Goal: Information Seeking & Learning: Learn about a topic

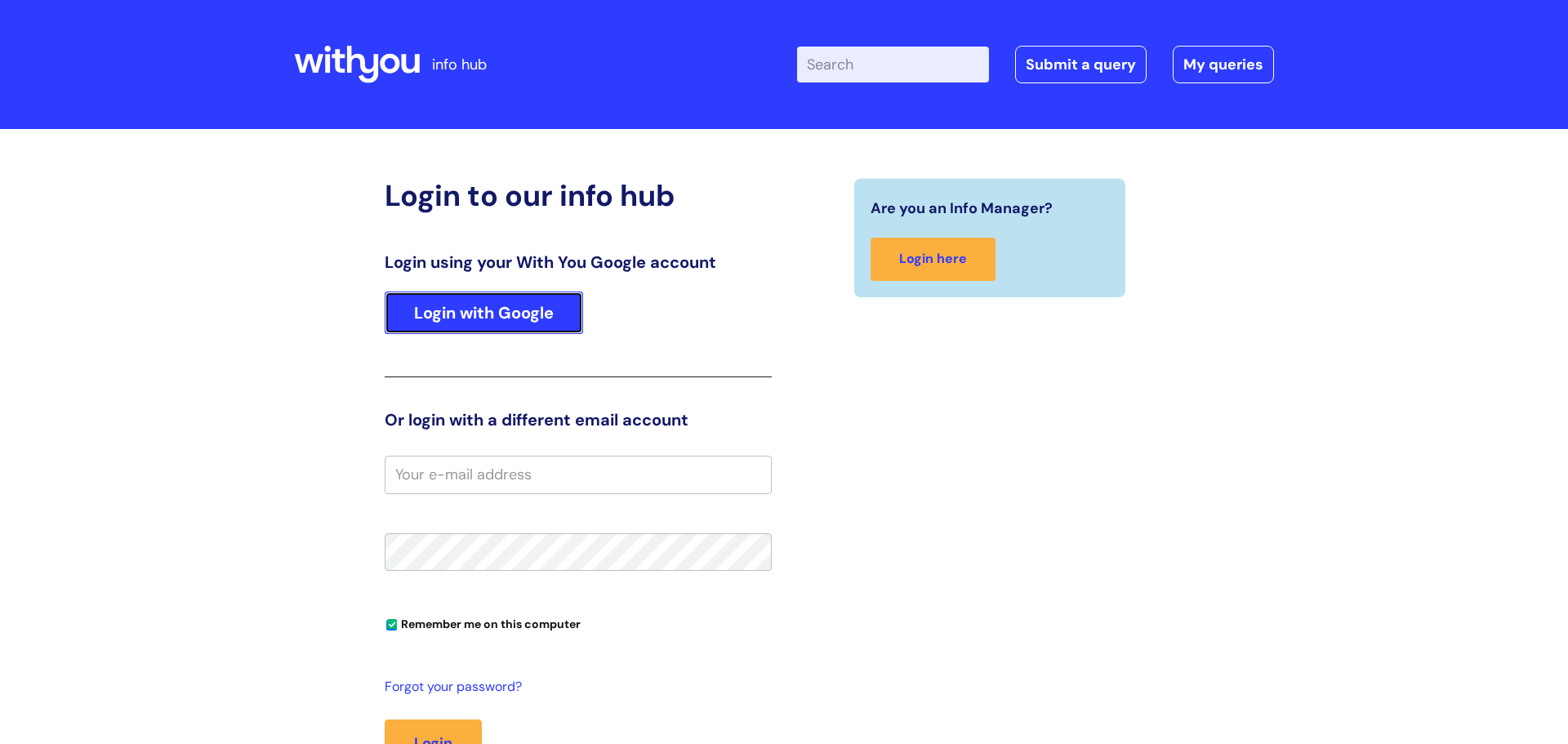
click at [534, 309] on link "Login with Google" at bounding box center [484, 312] width 198 height 42
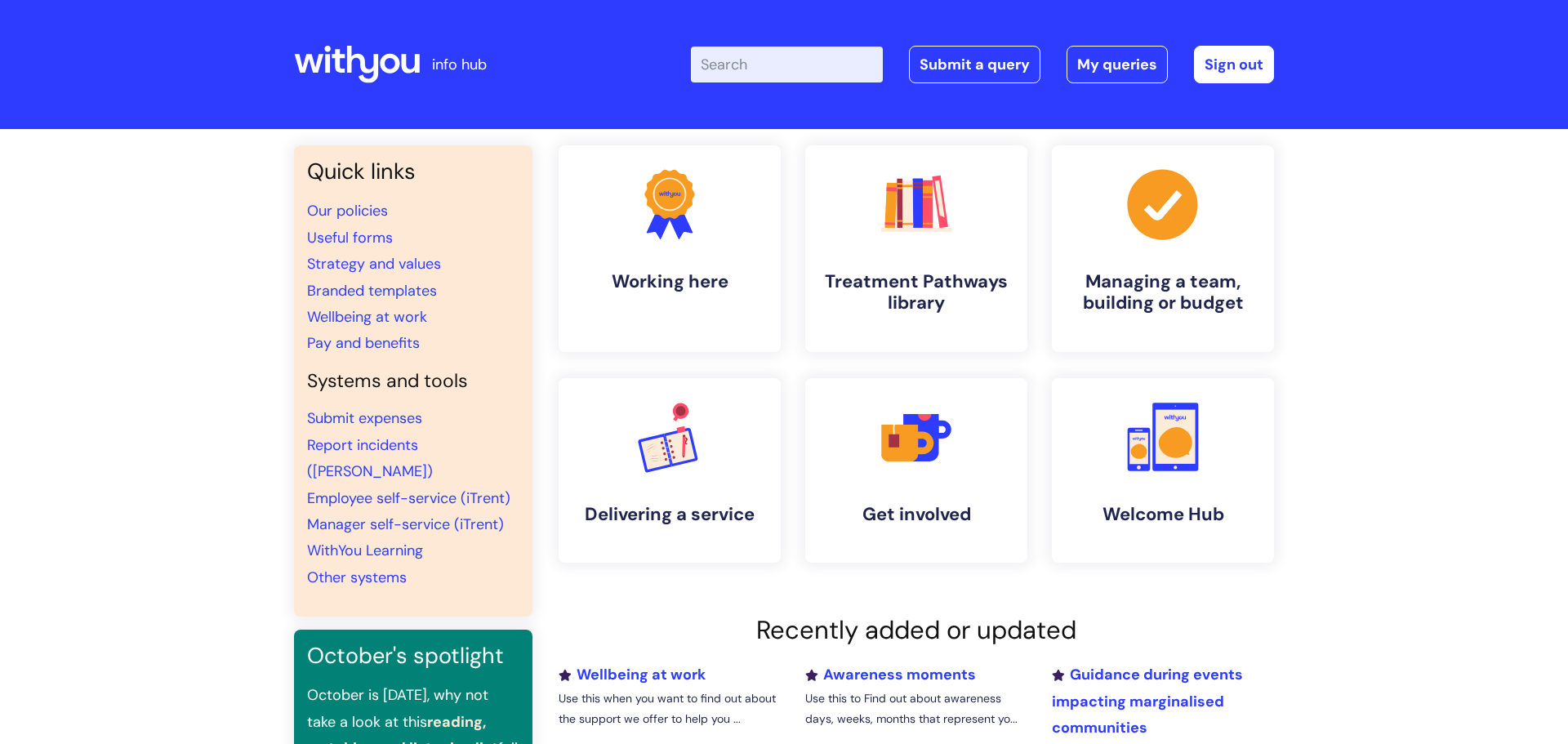
scroll to position [2, 0]
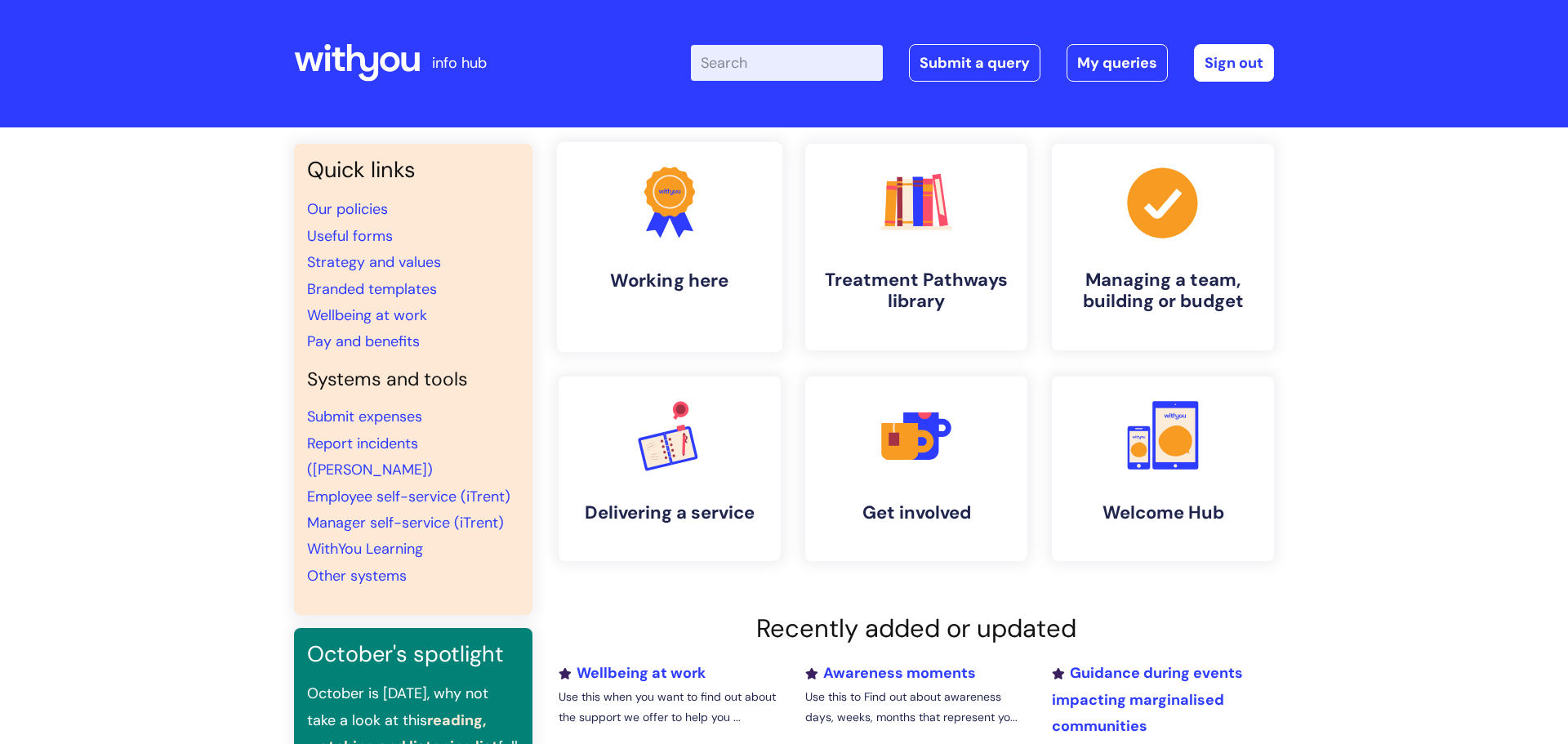
click at [656, 329] on link ".cls-1{fill:#f89b22;}.cls-1,.cls-2,.cls-3{stroke-width:0px;}.cls-2{fill:#2d3cff…" at bounding box center [670, 247] width 226 height 210
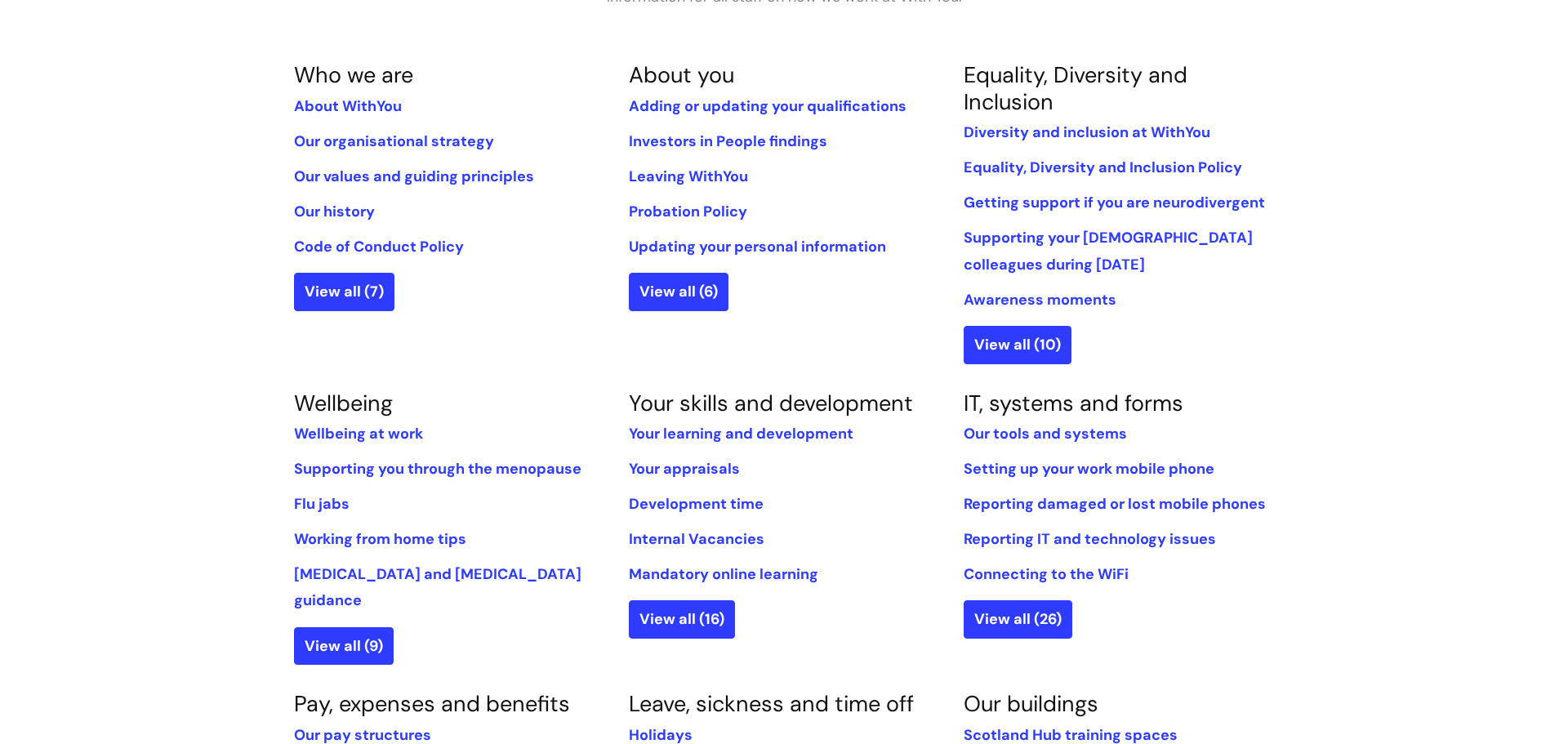
scroll to position [295, 0]
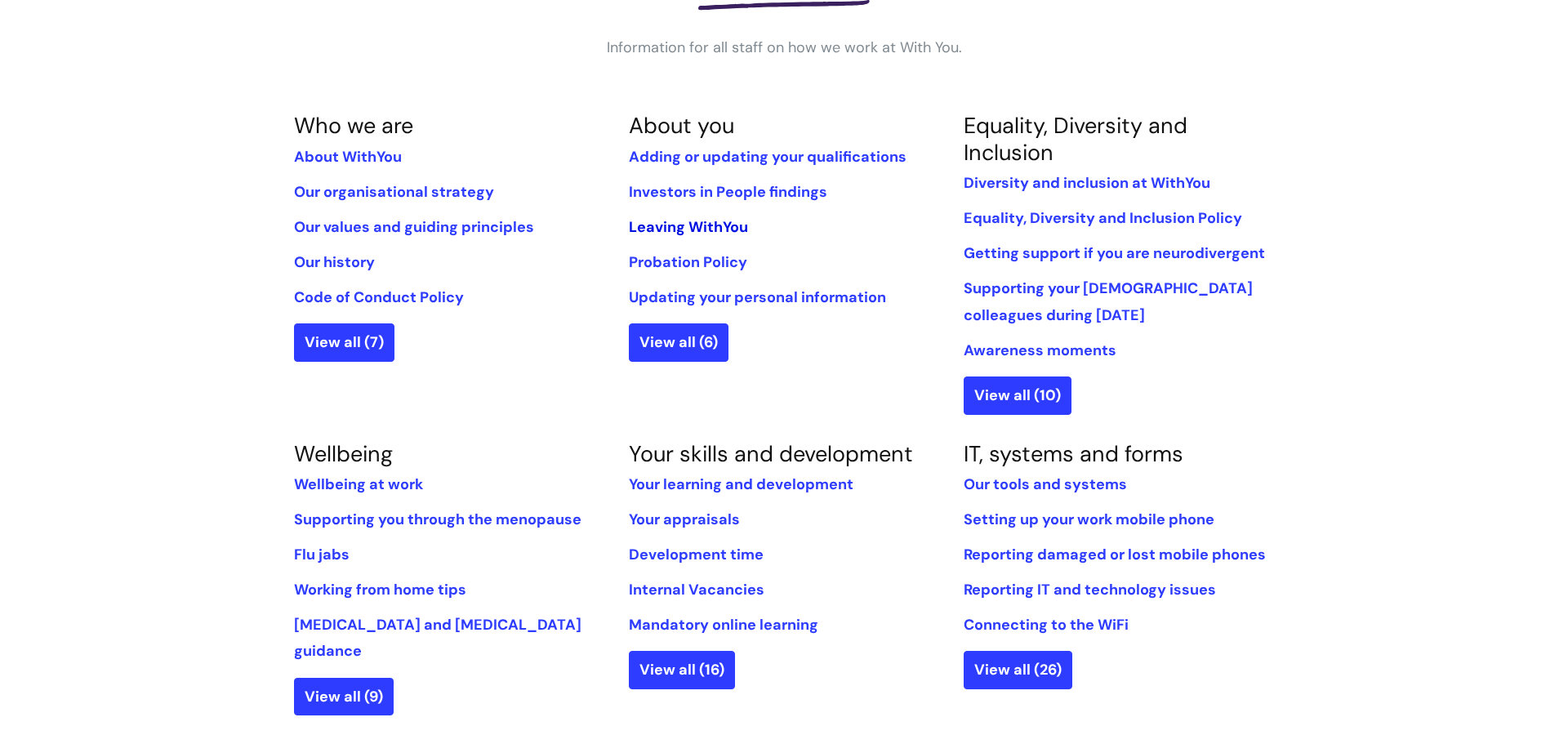
click at [696, 221] on link "Leaving WithYou" at bounding box center [687, 227] width 119 height 20
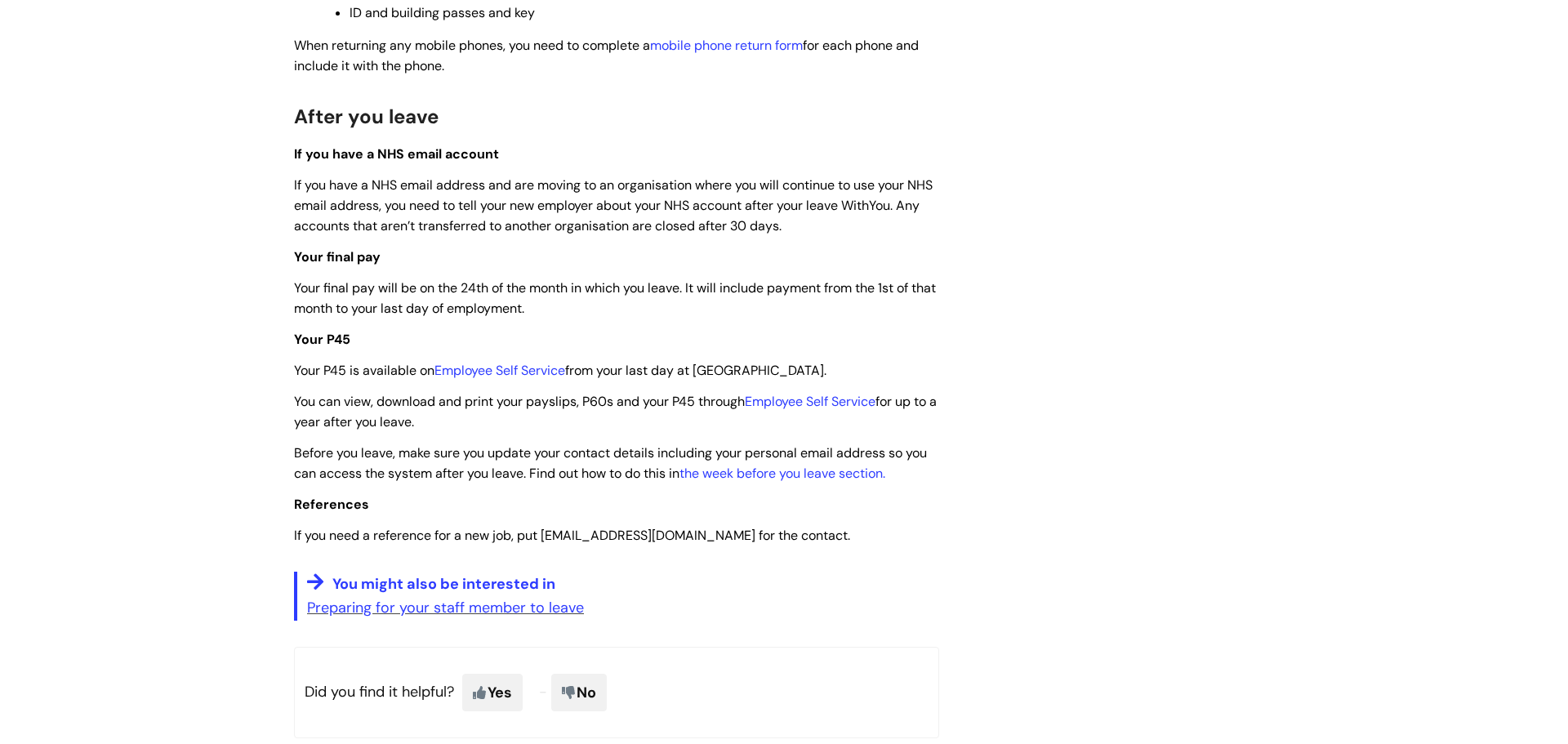
scroll to position [3799, 0]
